Goal: Navigation & Orientation: Understand site structure

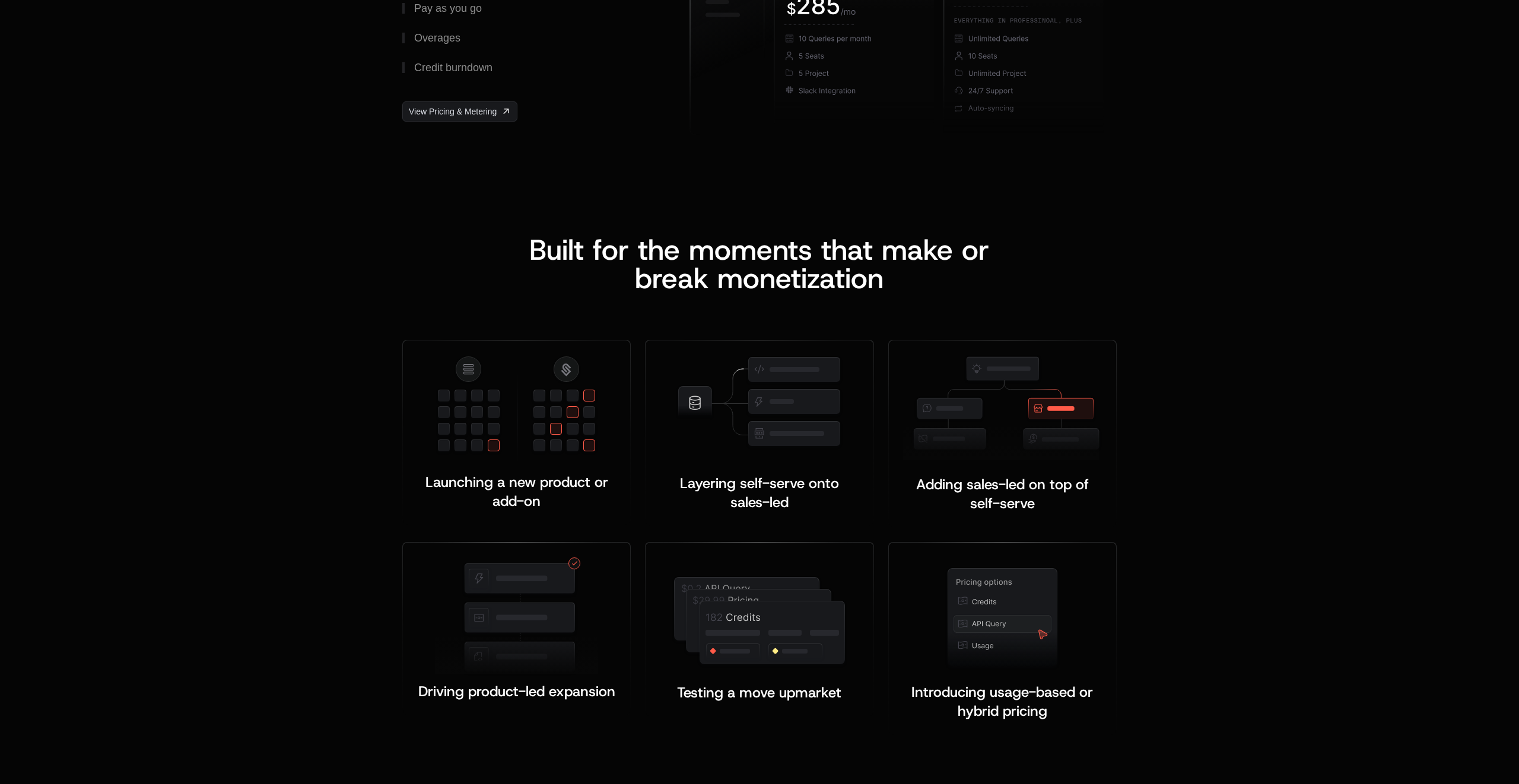
scroll to position [2055, 0]
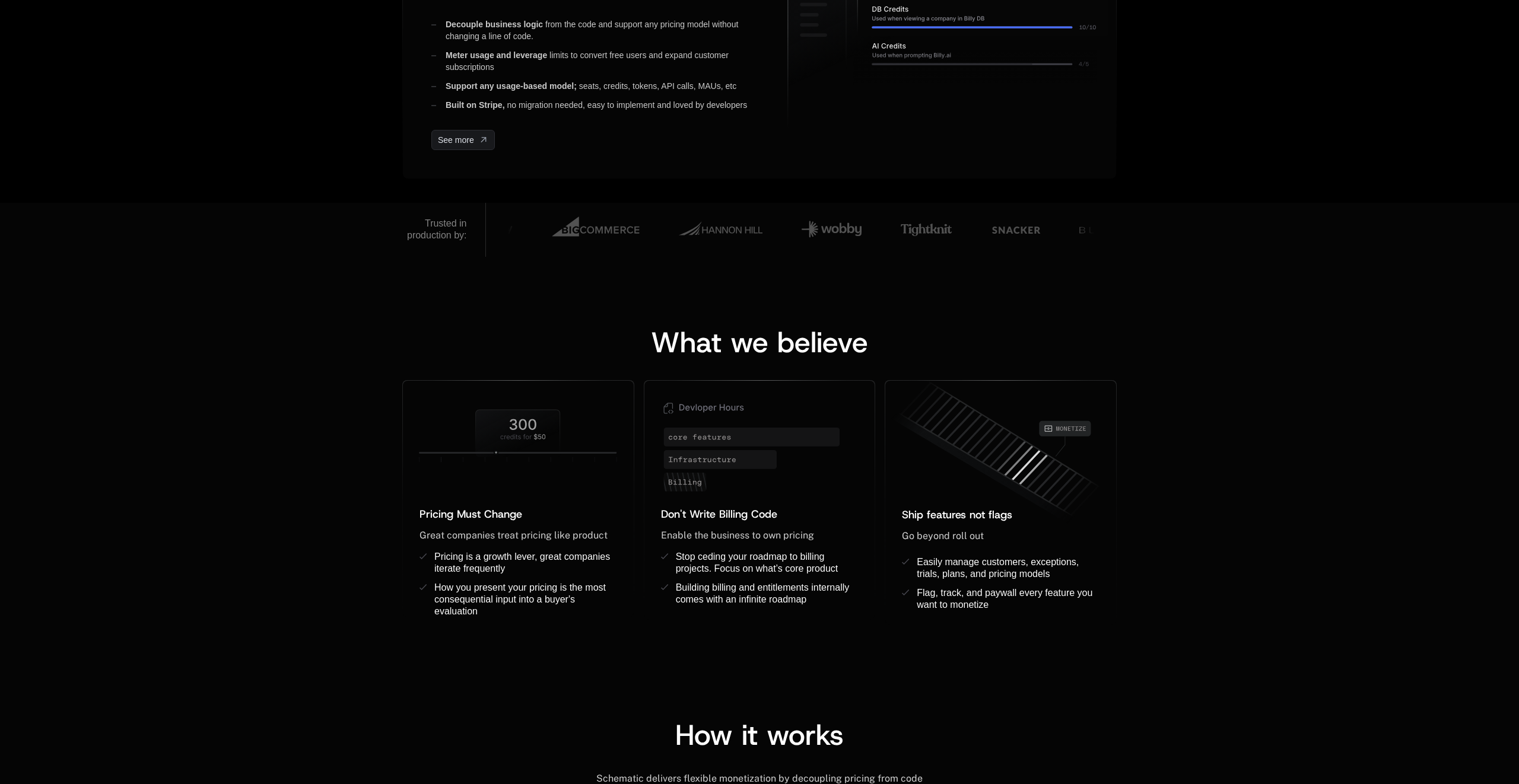
scroll to position [599, 0]
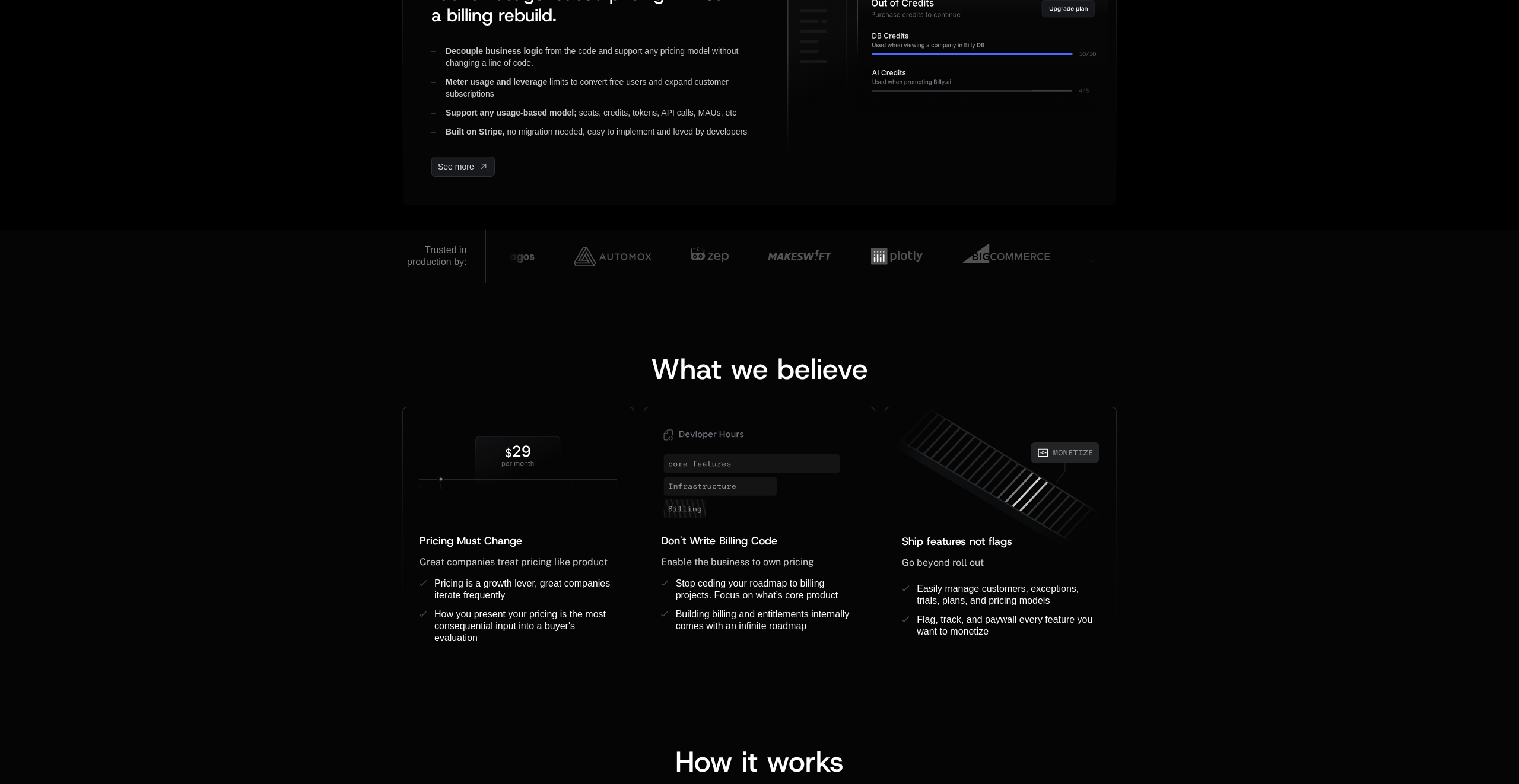
drag, startPoint x: 1025, startPoint y: 467, endPoint x: 1144, endPoint y: 267, distance: 232.7
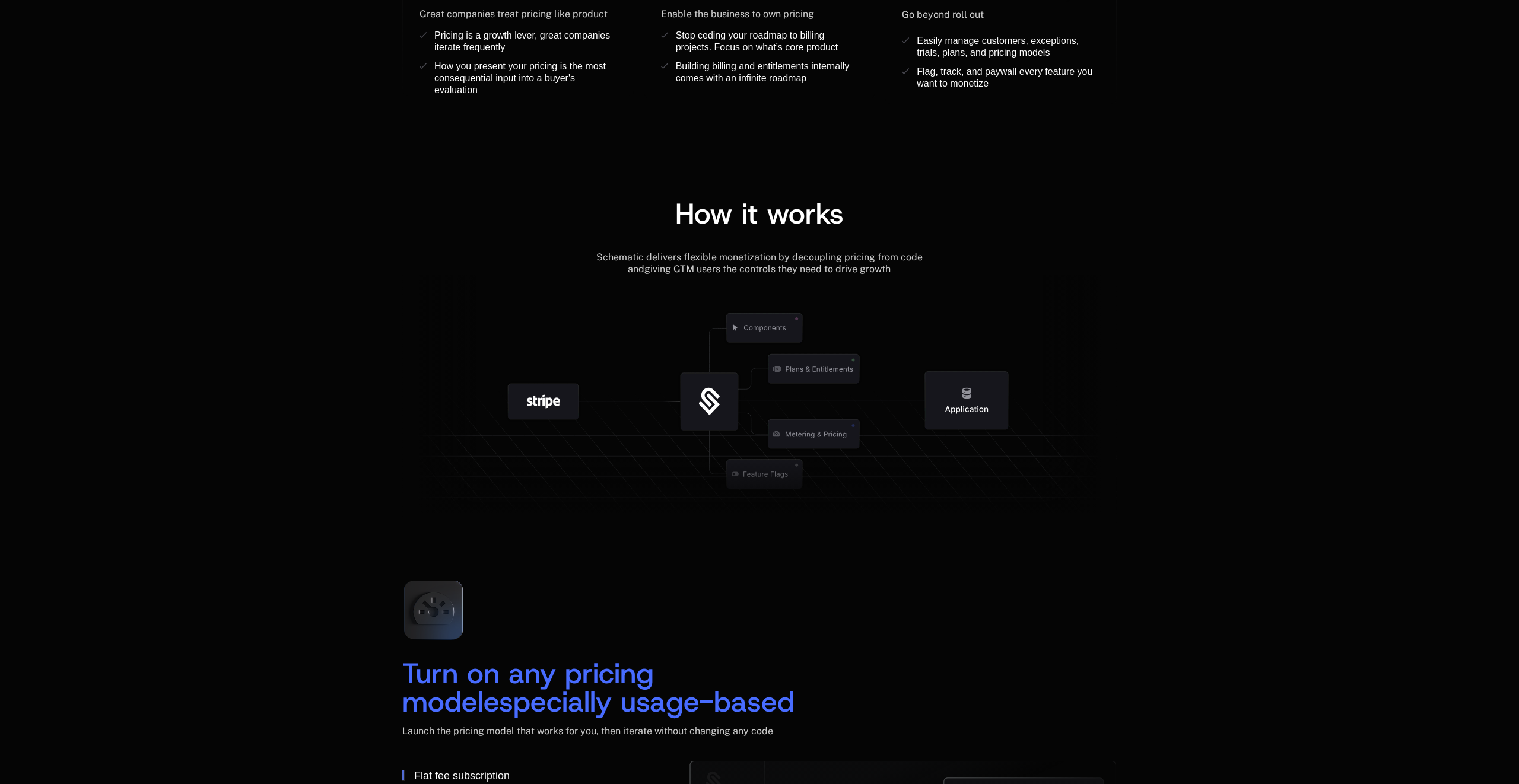
scroll to position [1366, 0]
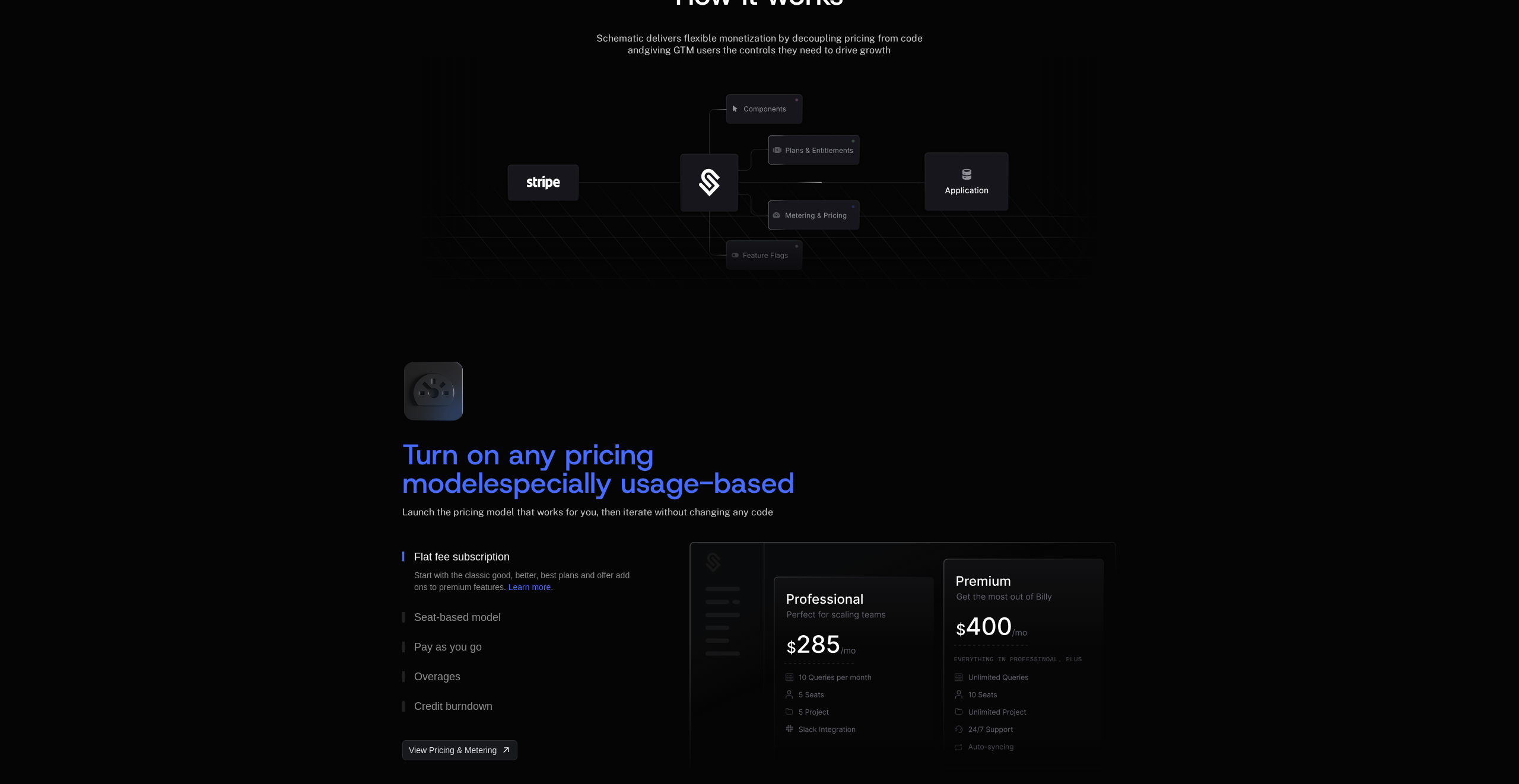
drag, startPoint x: 731, startPoint y: 185, endPoint x: 760, endPoint y: 197, distance: 31.4
click at [852, 232] on g at bounding box center [814, 255] width 1096 height 416
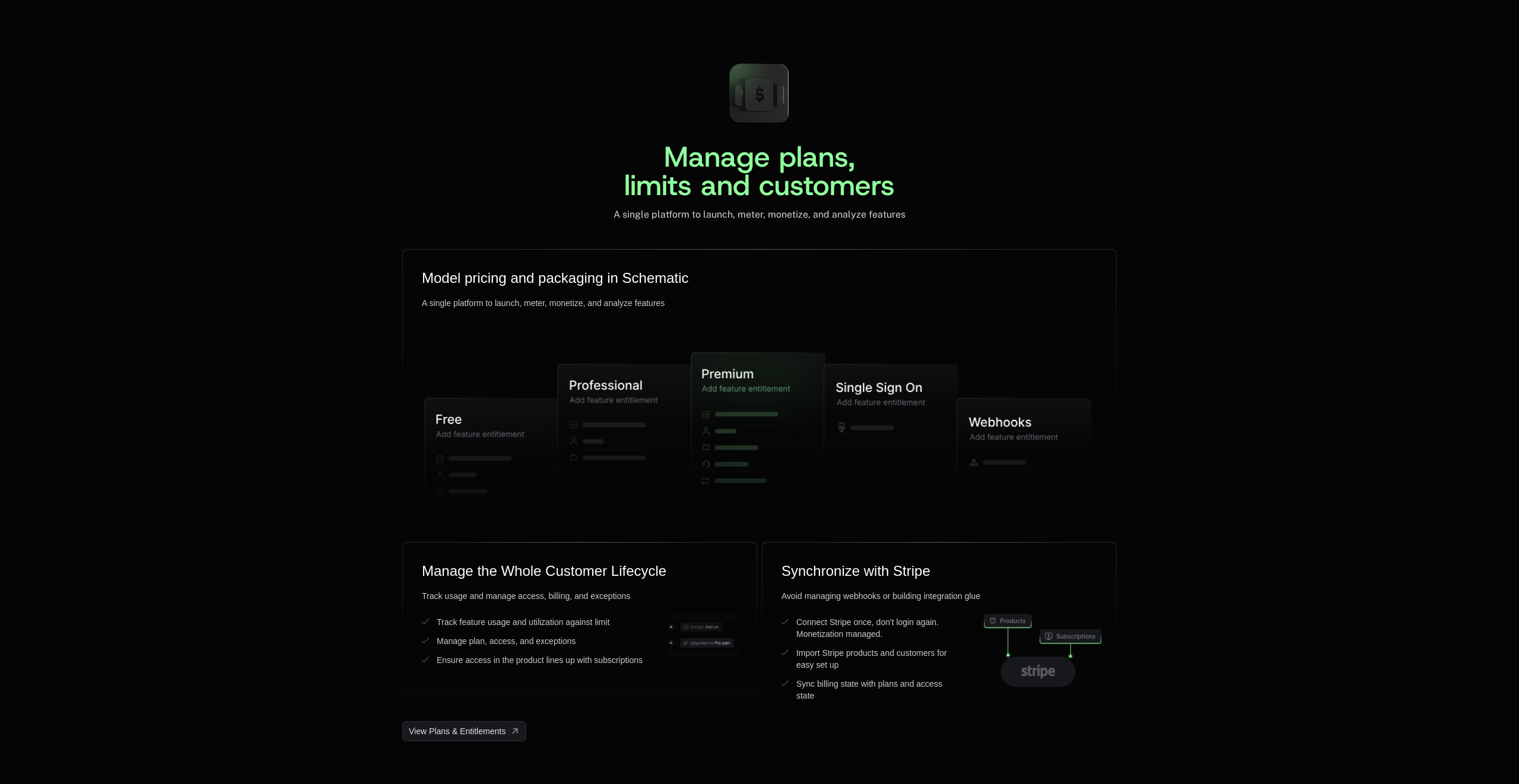
scroll to position [2737, 0]
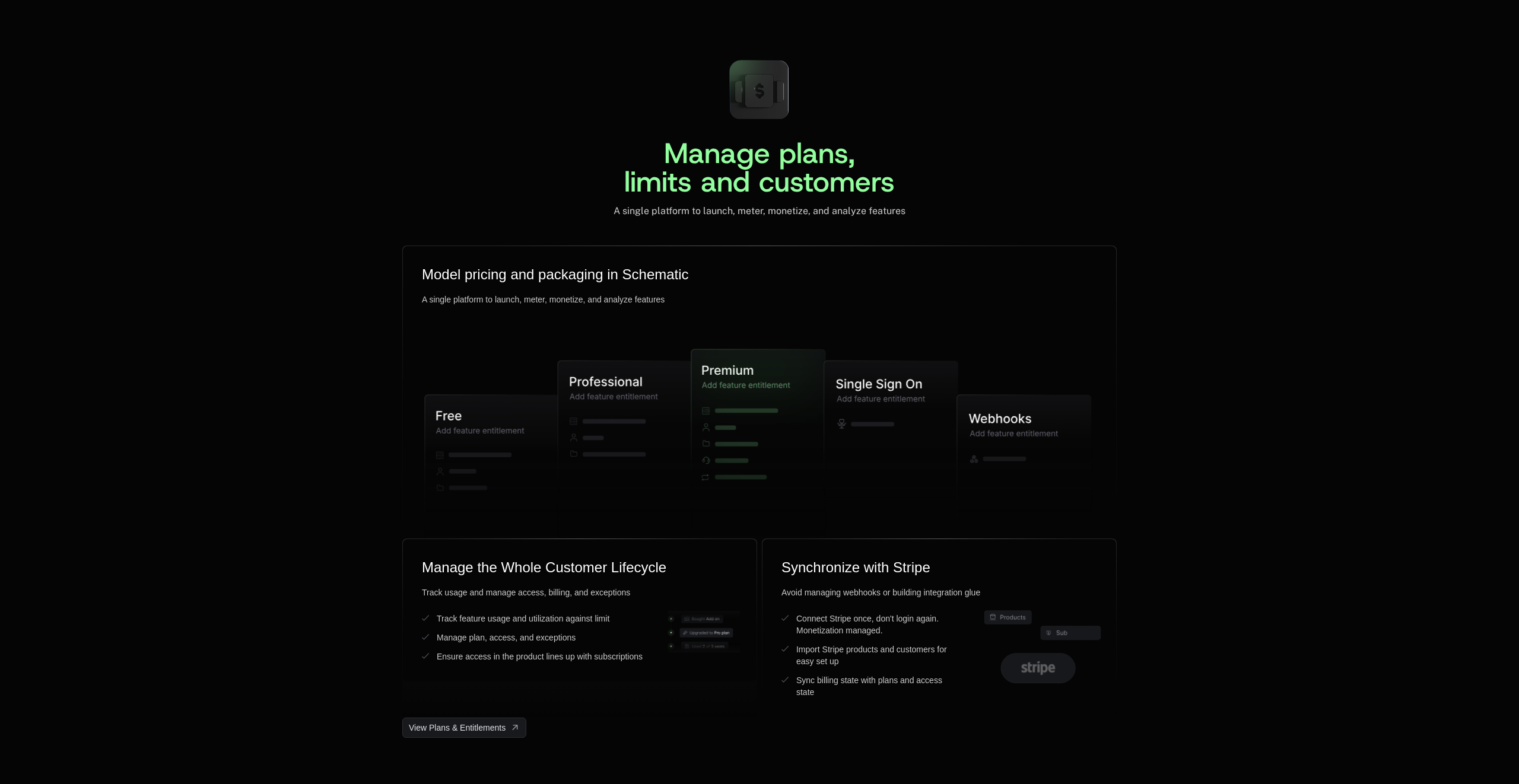
click at [1161, 330] on div "Manage plans, limits and customers A single platform to launch, meter, monetize…" at bounding box center [760, 394] width 1519 height 687
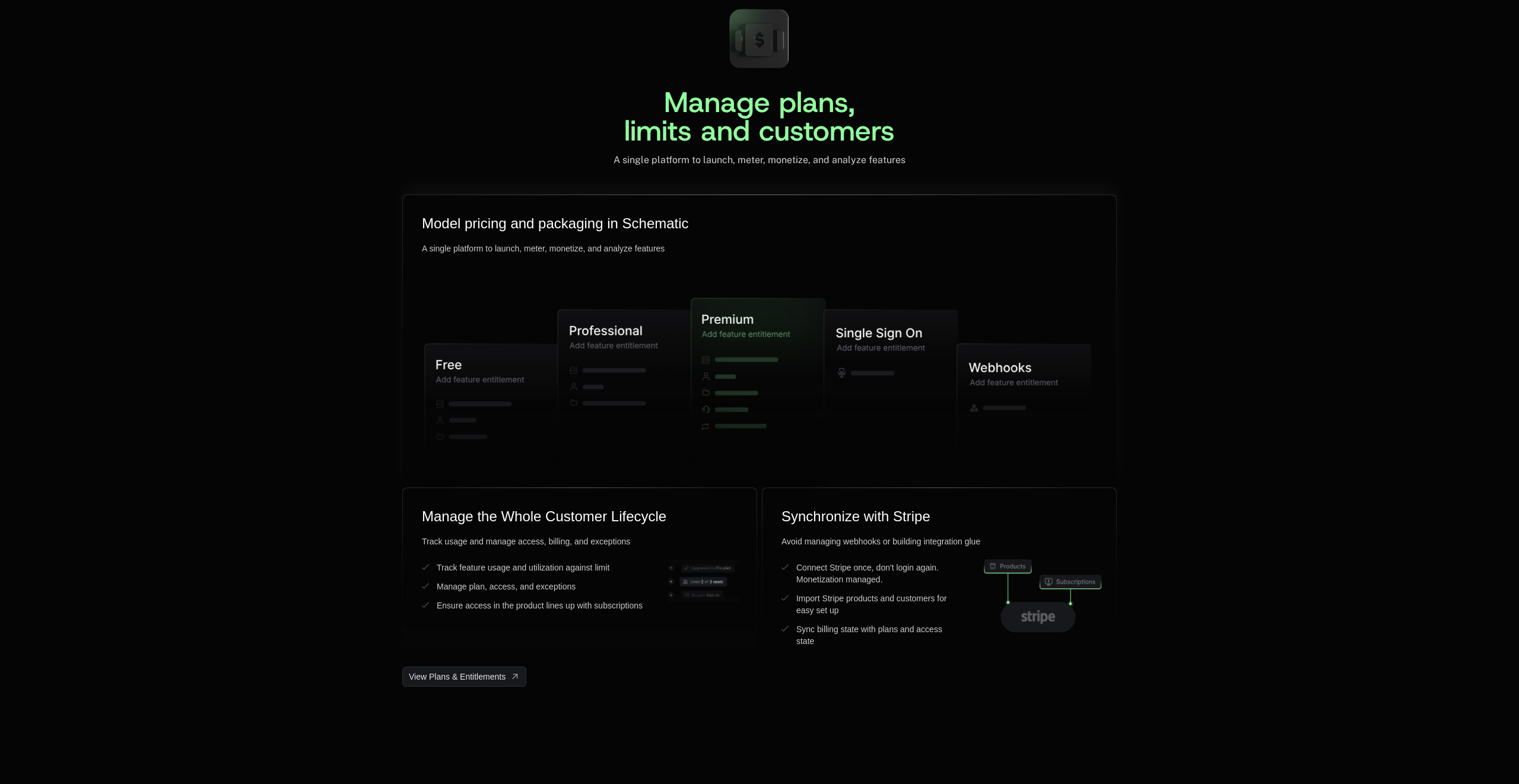
scroll to position [2797, 0]
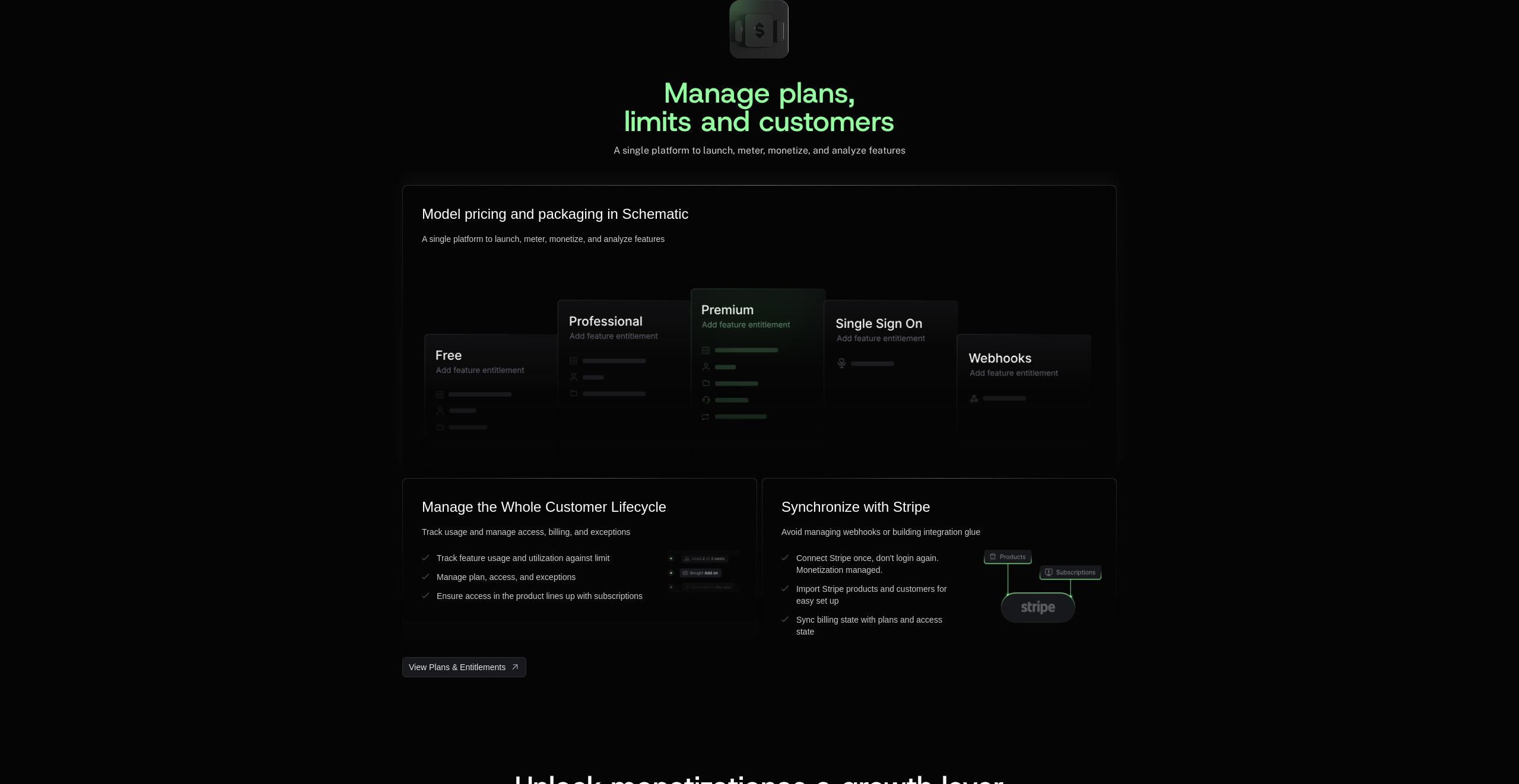
drag, startPoint x: 866, startPoint y: 319, endPoint x: 928, endPoint y: 402, distance: 103.6
click at [927, 403] on icon at bounding box center [891, 368] width 134 height 137
click at [1161, 383] on div "Manage plans, limits and customers A single platform to launch, meter, monetize…" at bounding box center [760, 333] width 1519 height 687
